Goal: Check status: Check status

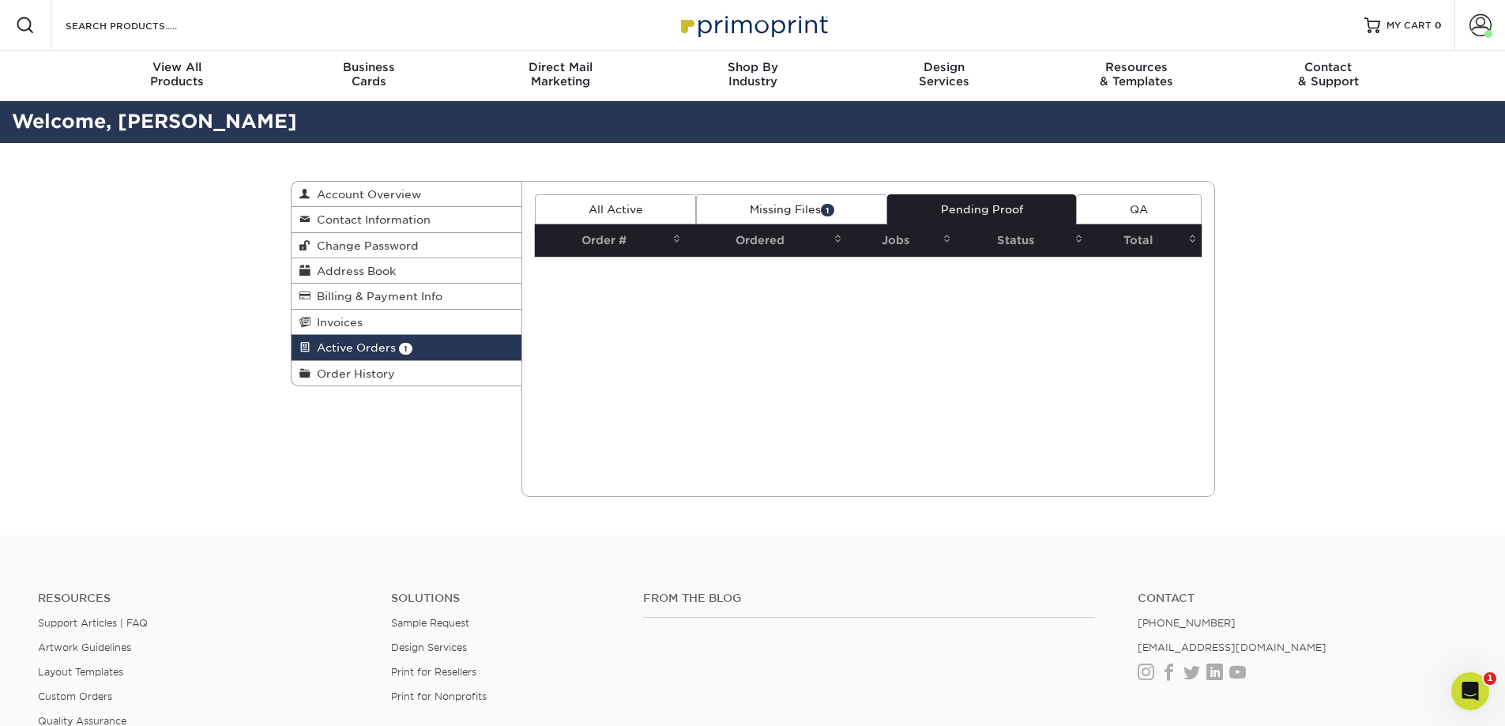
scroll to position [3389, 0]
click at [776, 212] on link "Missing Files 1" at bounding box center [791, 209] width 191 height 30
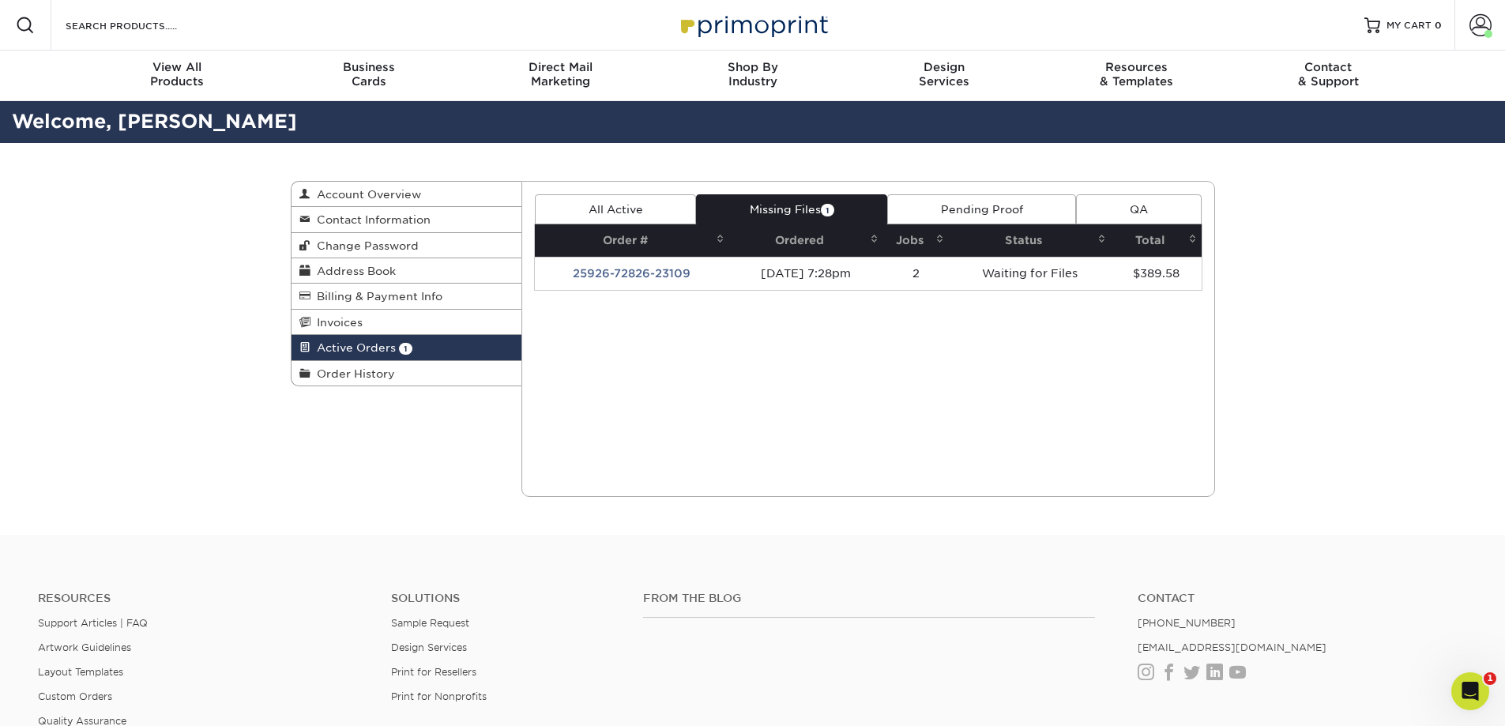
click at [987, 207] on link "Pending Proof" at bounding box center [981, 209] width 189 height 30
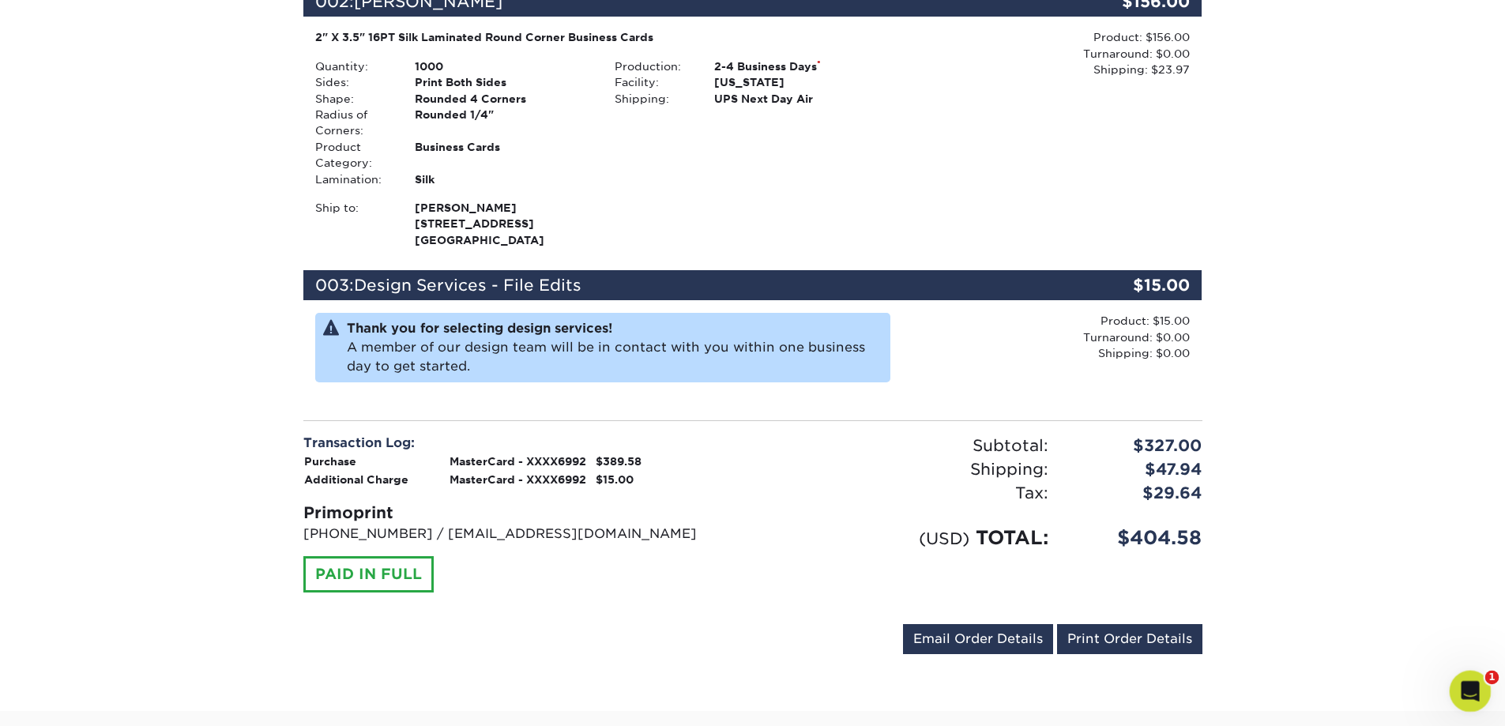
click at [1459, 694] on icon "Open Intercom Messenger" at bounding box center [1468, 689] width 26 height 26
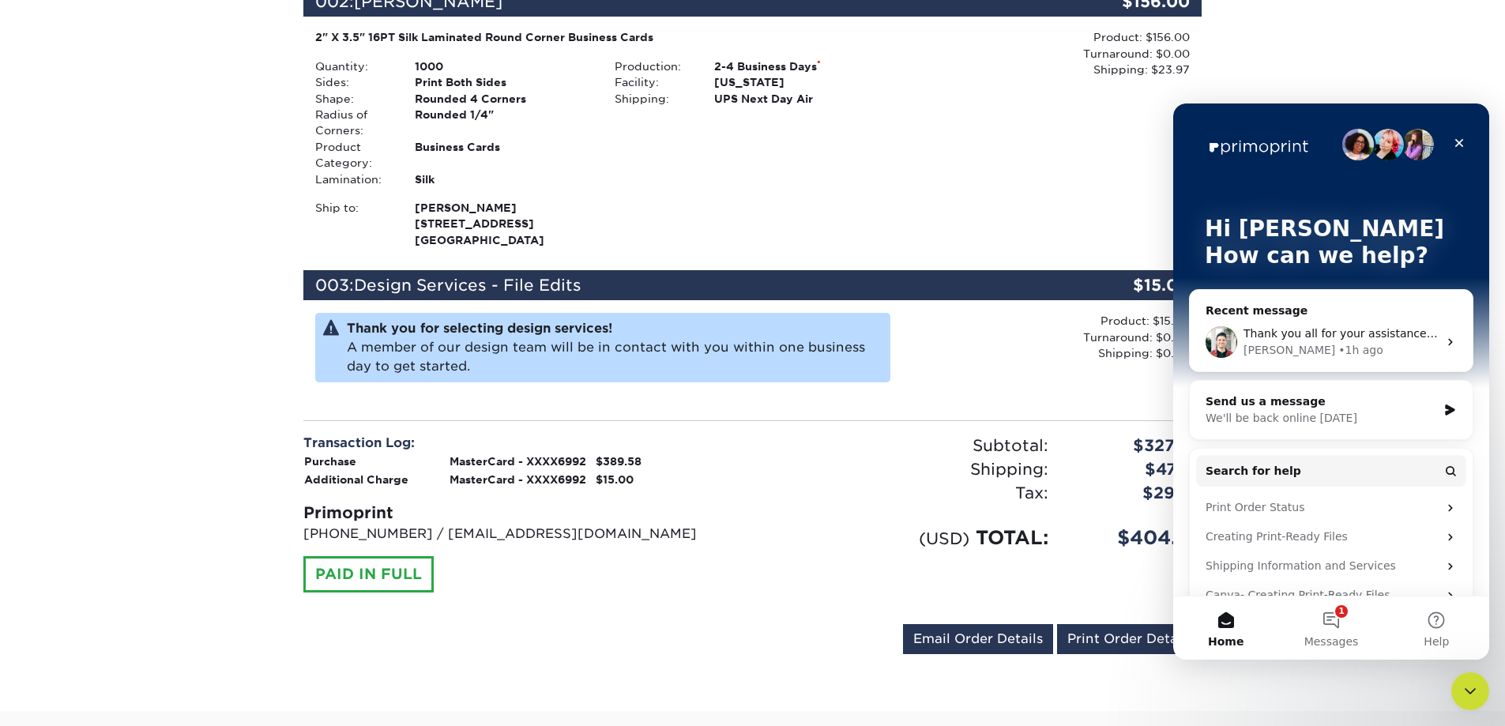
click at [1347, 358] on div "[PERSON_NAME] • 1h ago" at bounding box center [1340, 350] width 194 height 17
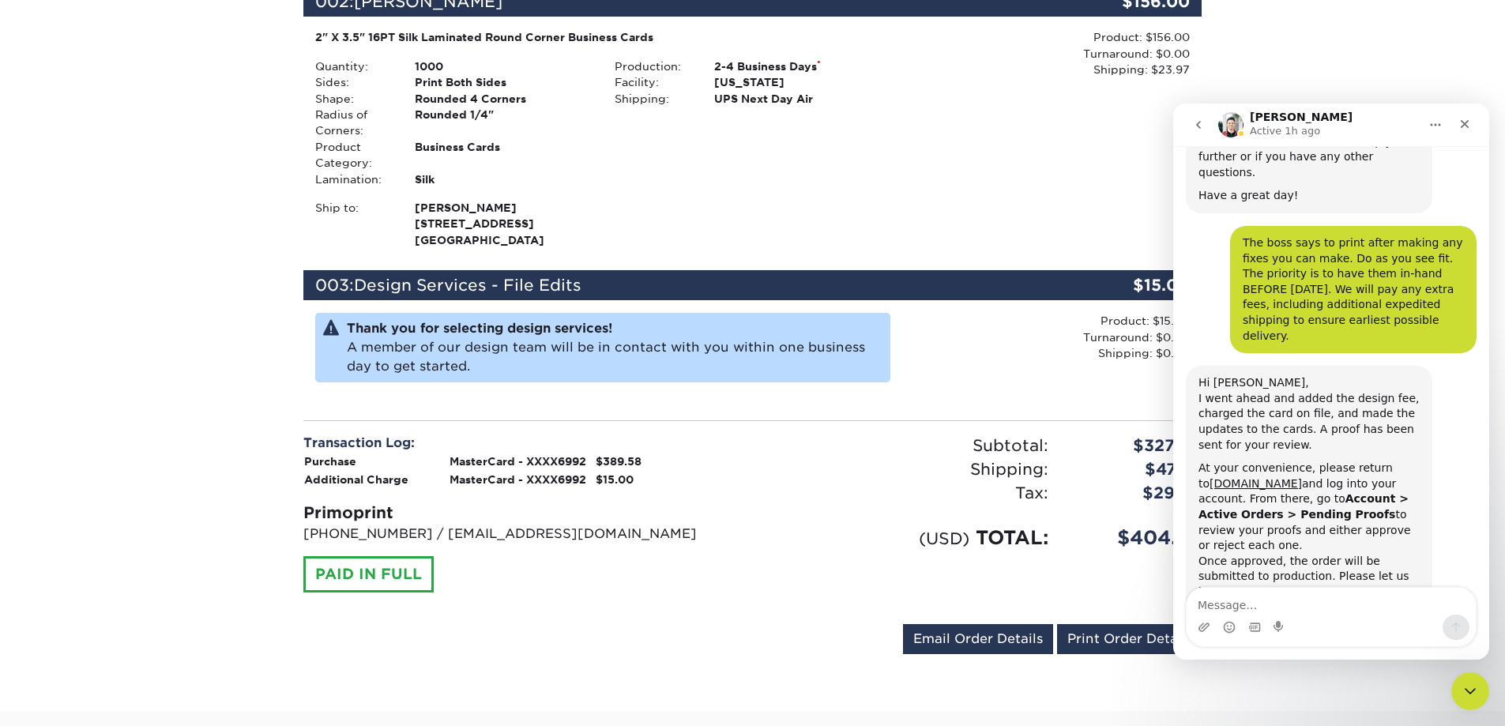
scroll to position [3389, 0]
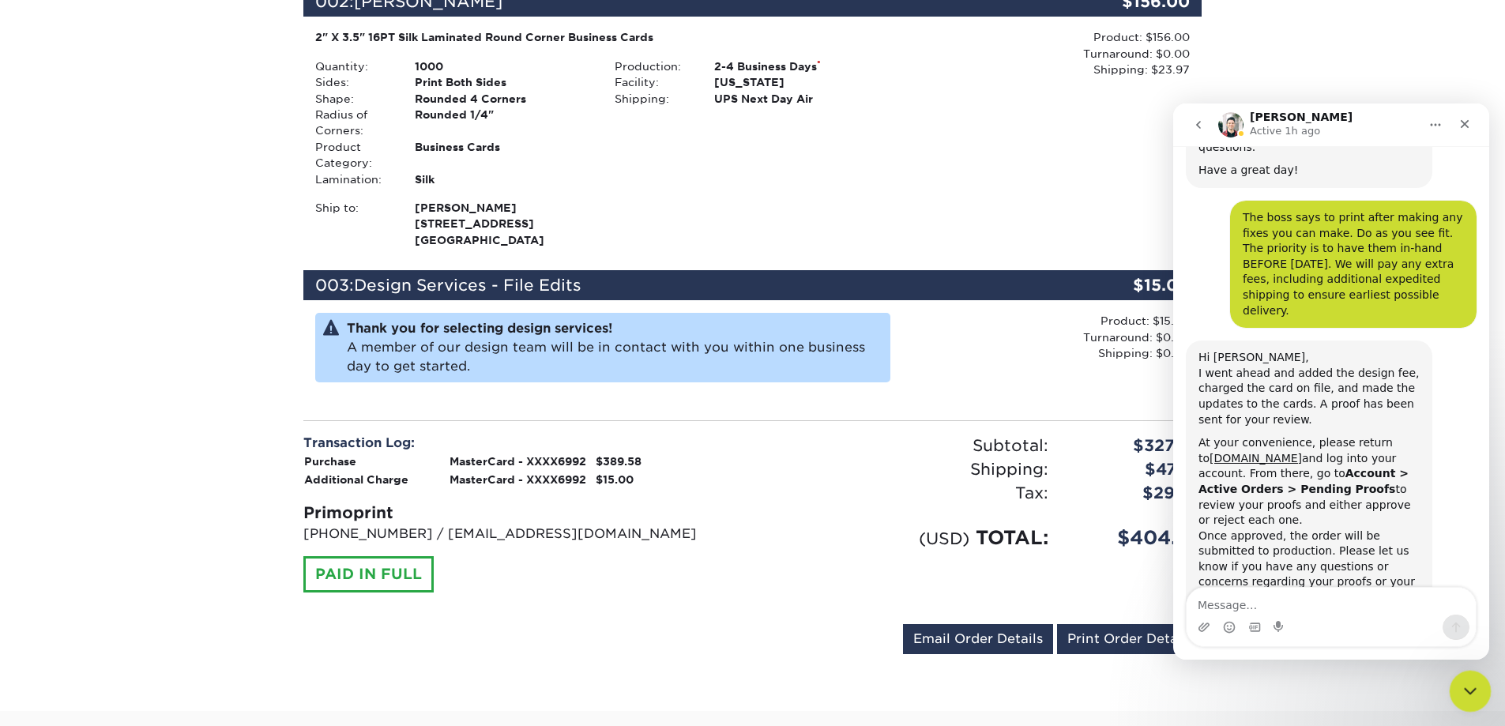
click at [1454, 682] on div "Close Intercom Messenger" at bounding box center [1468, 689] width 38 height 38
